Goal: Task Accomplishment & Management: Complete application form

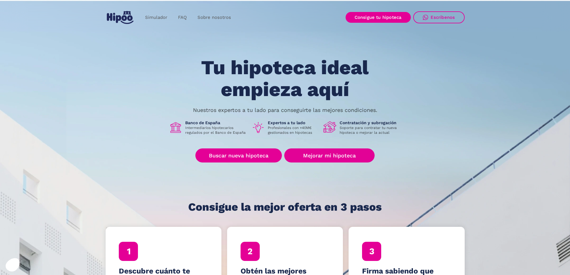
drag, startPoint x: 321, startPoint y: 139, endPoint x: 321, endPoint y: 154, distance: 14.1
click at [321, 145] on div "Tu hipoteca ideal empieza aquí Nuestros expertos a tu lado para conseguirte las…" at bounding box center [285, 135] width 359 height 156
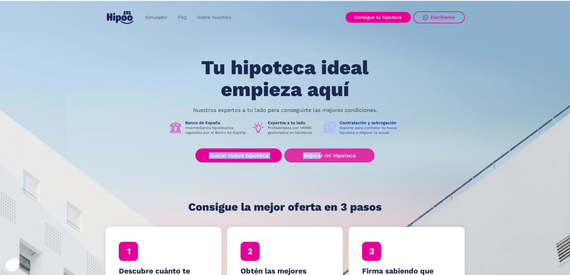
click at [321, 154] on link "Mejorar mi hipoteca" at bounding box center [329, 155] width 90 height 14
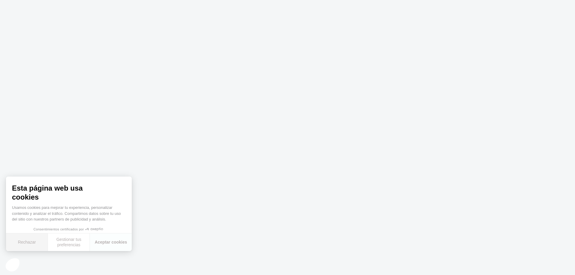
click at [27, 242] on button "Rechazar" at bounding box center [27, 242] width 42 height 18
